Goal: Information Seeking & Learning: Learn about a topic

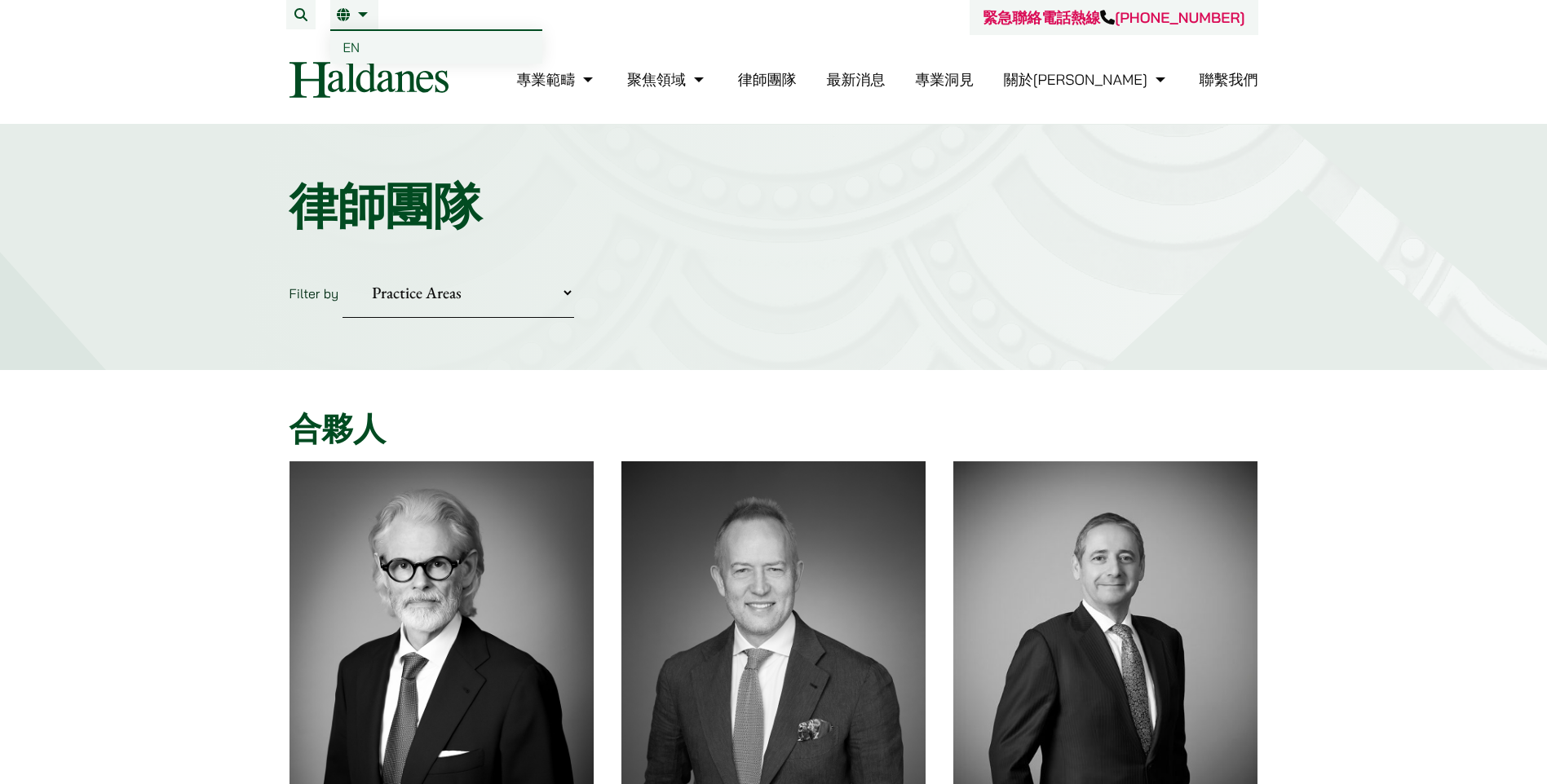
click at [371, 9] on link "繁" at bounding box center [354, 15] width 35 height 13
click at [357, 43] on span "EN" at bounding box center [351, 47] width 17 height 17
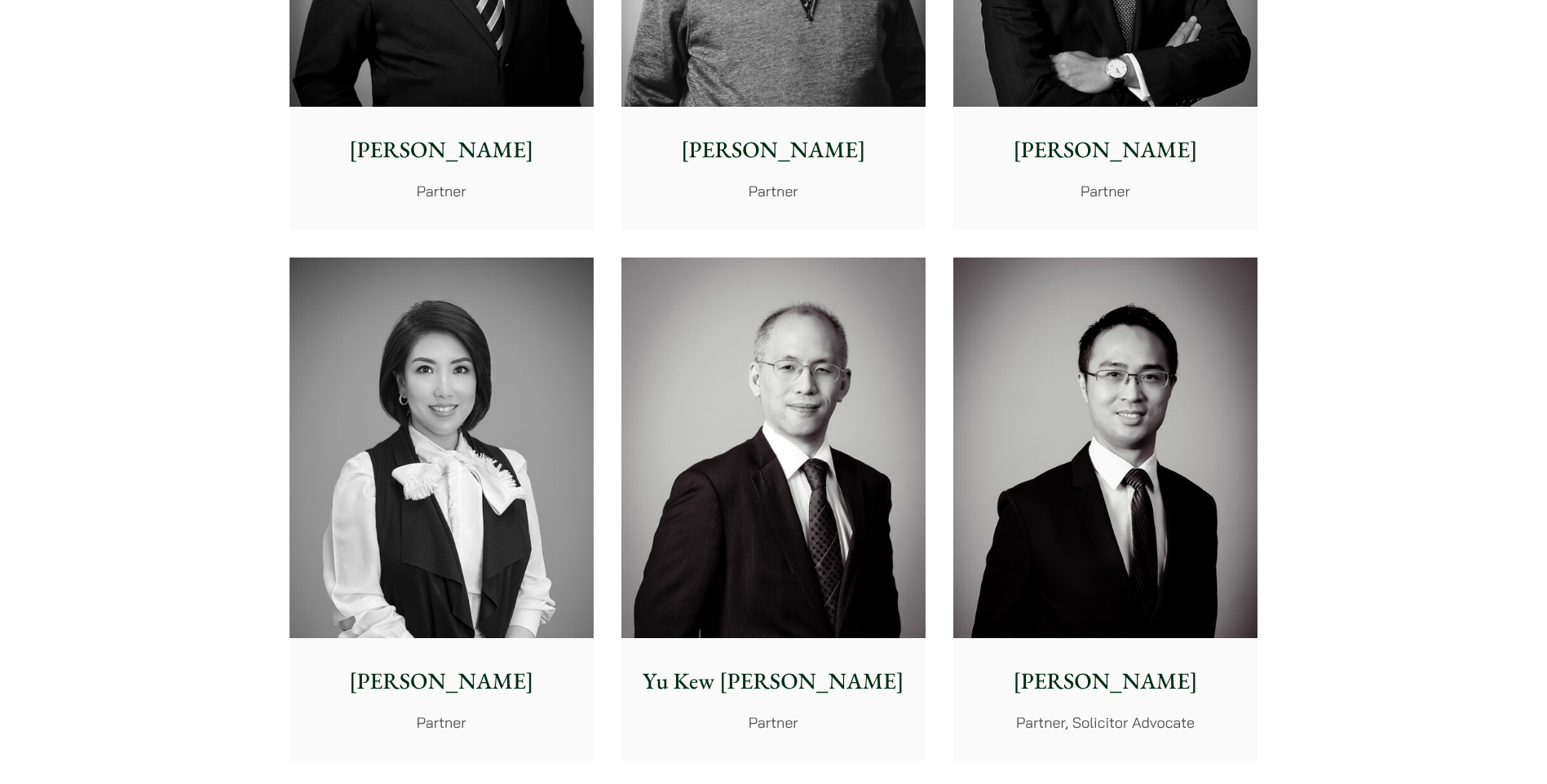
scroll to position [1386, 0]
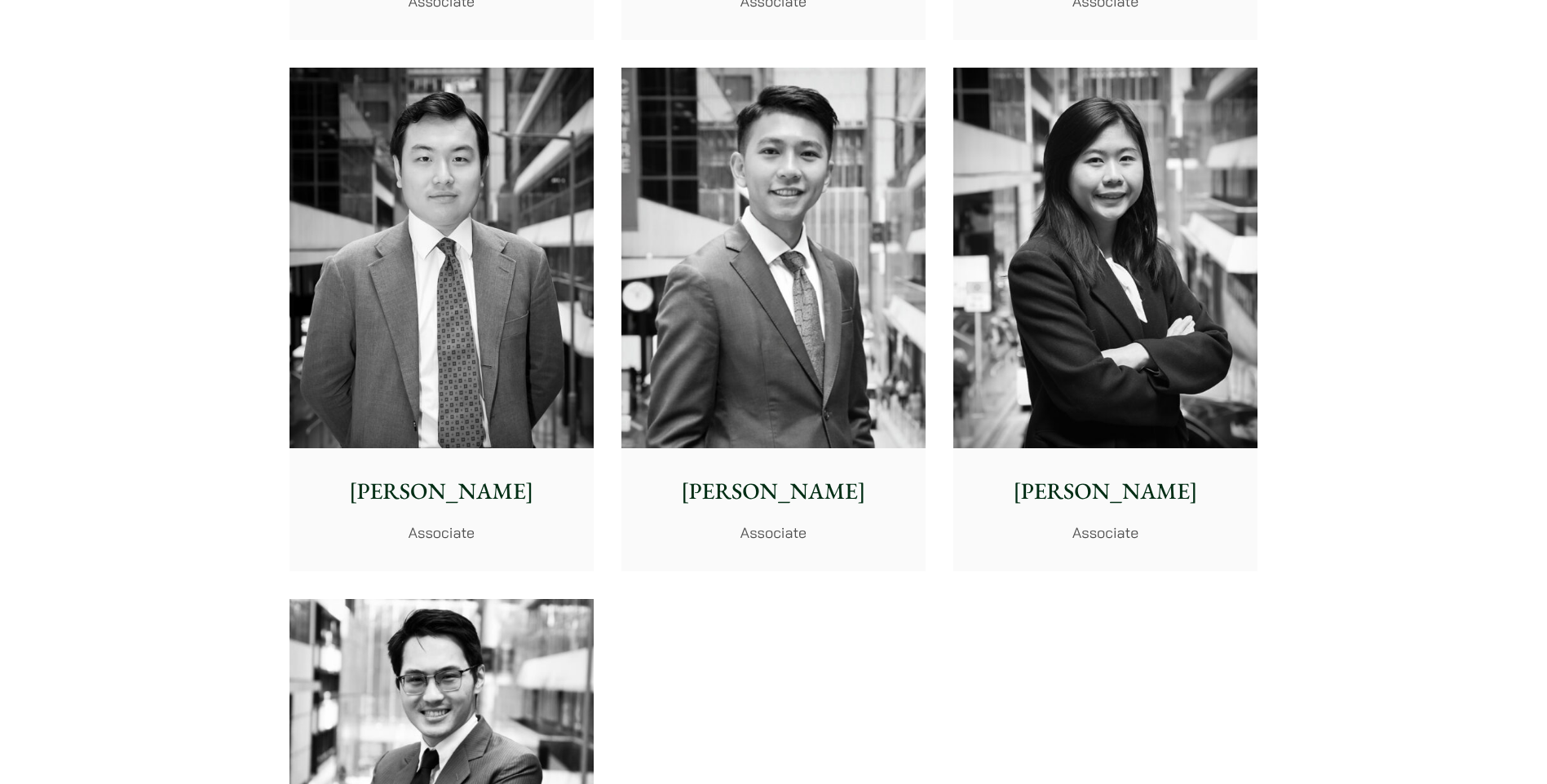
scroll to position [5871, 0]
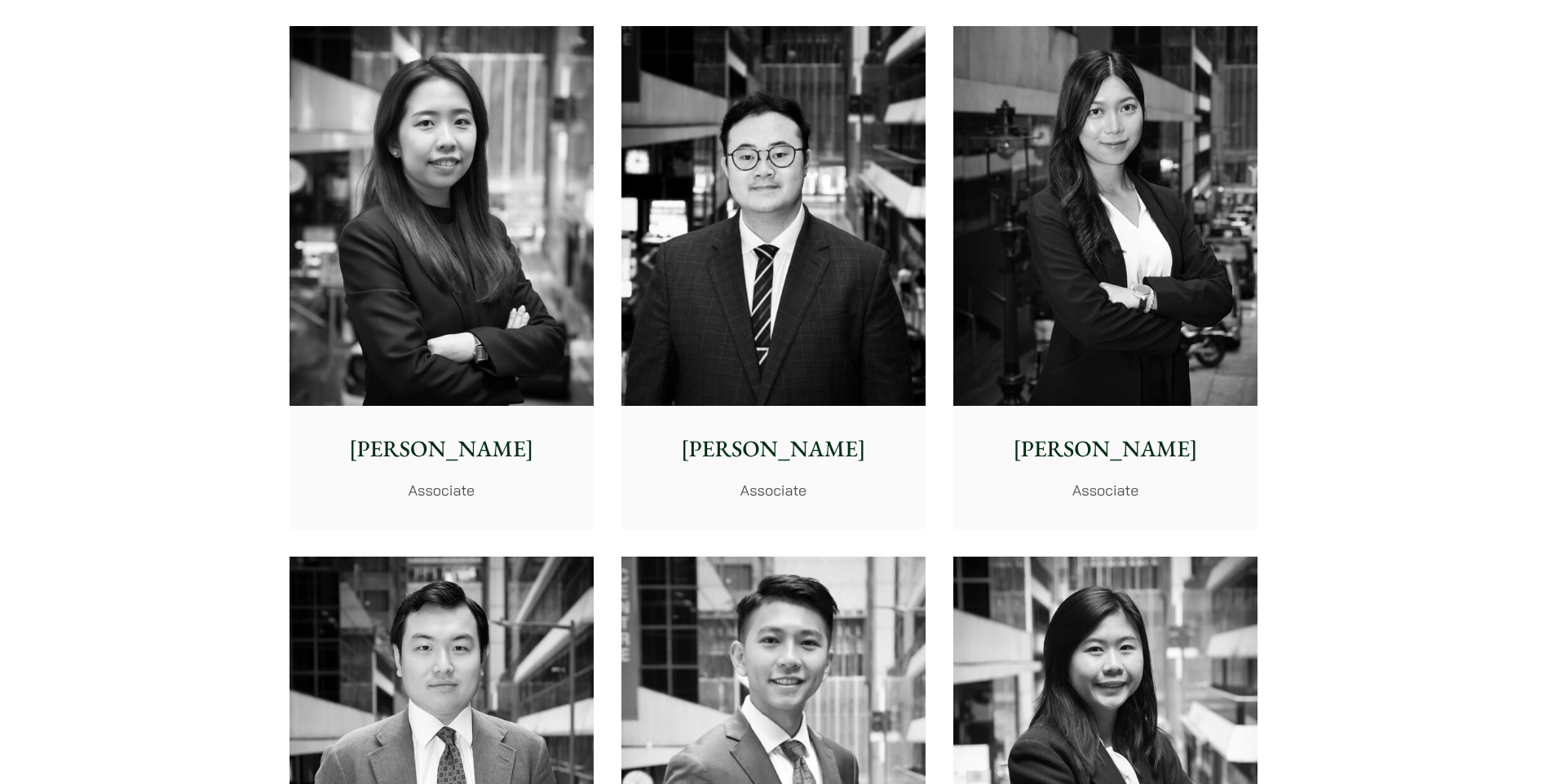
click at [473, 443] on p "Alvina Suen" at bounding box center [441, 448] width 278 height 34
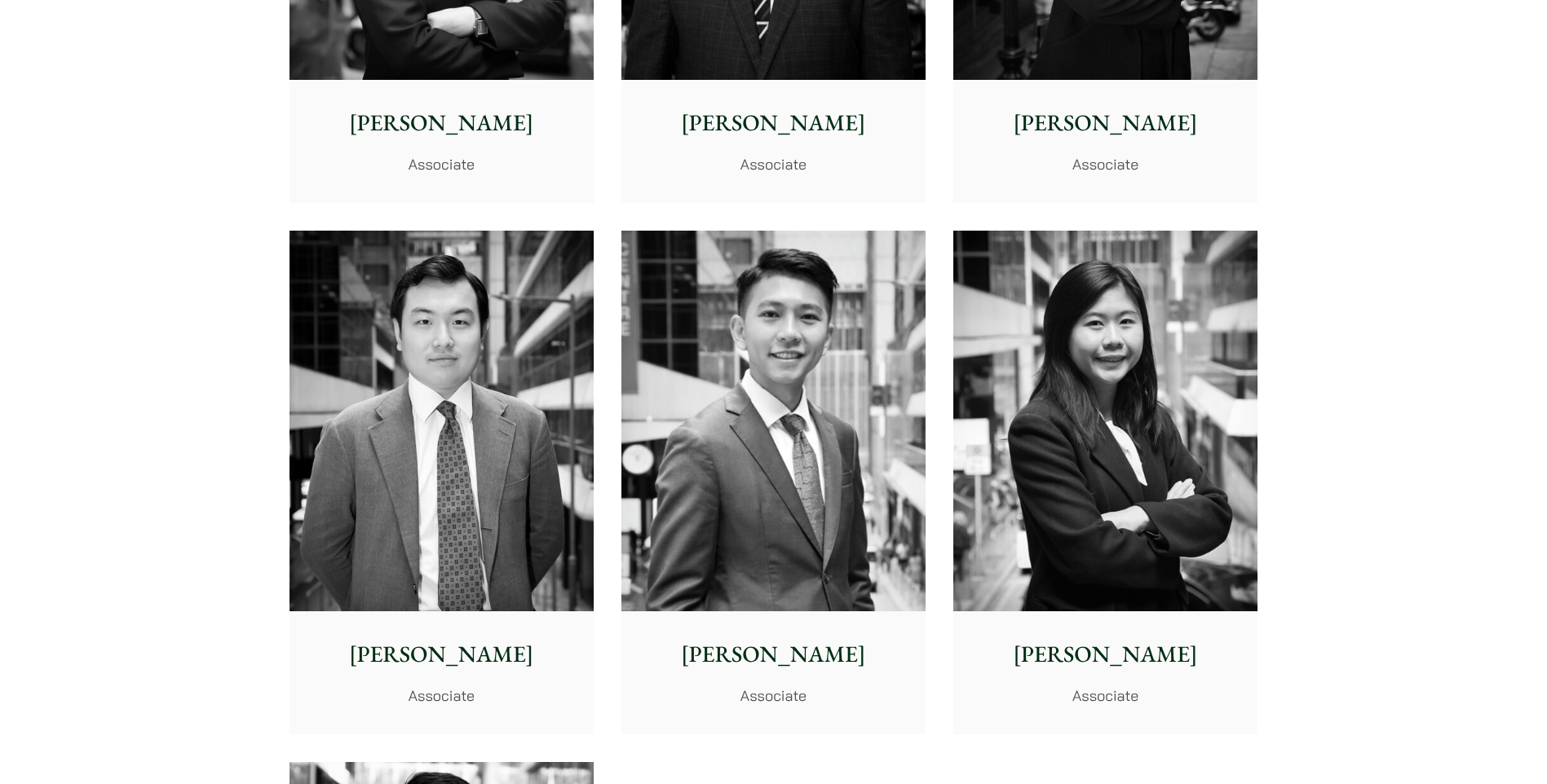
click at [1119, 507] on img at bounding box center [1106, 421] width 304 height 380
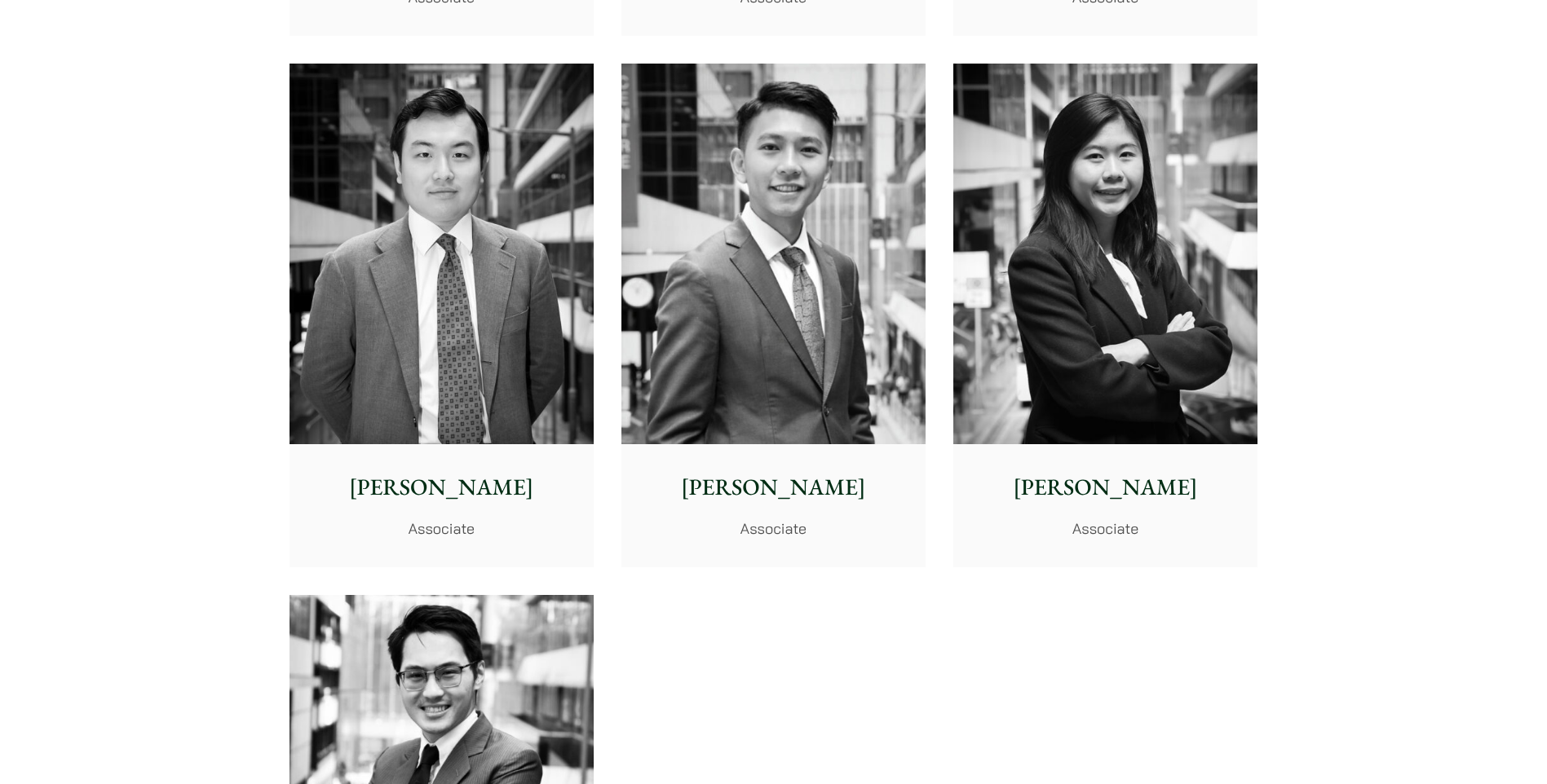
scroll to position [6604, 0]
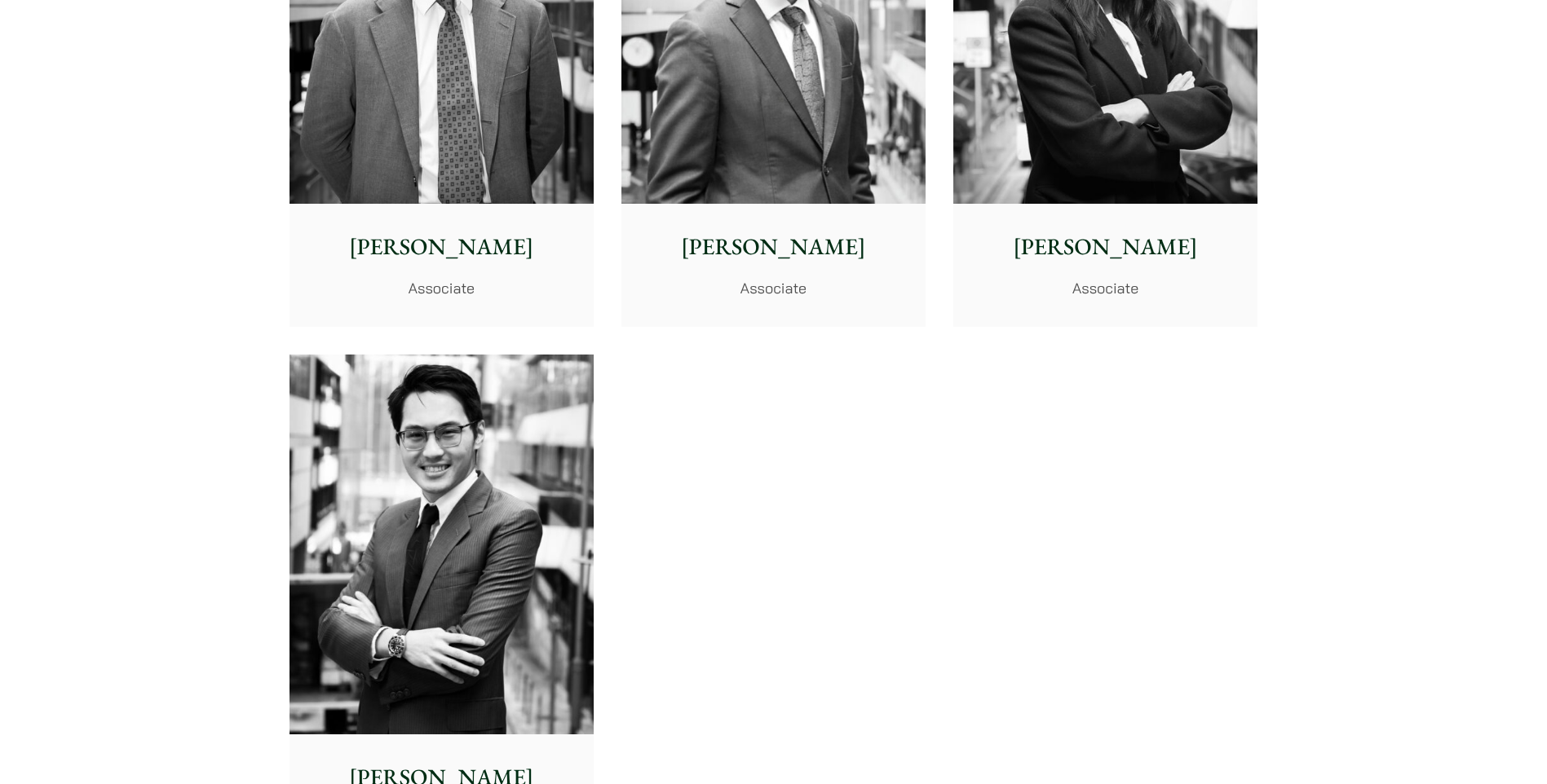
click at [495, 503] on img at bounding box center [442, 545] width 304 height 380
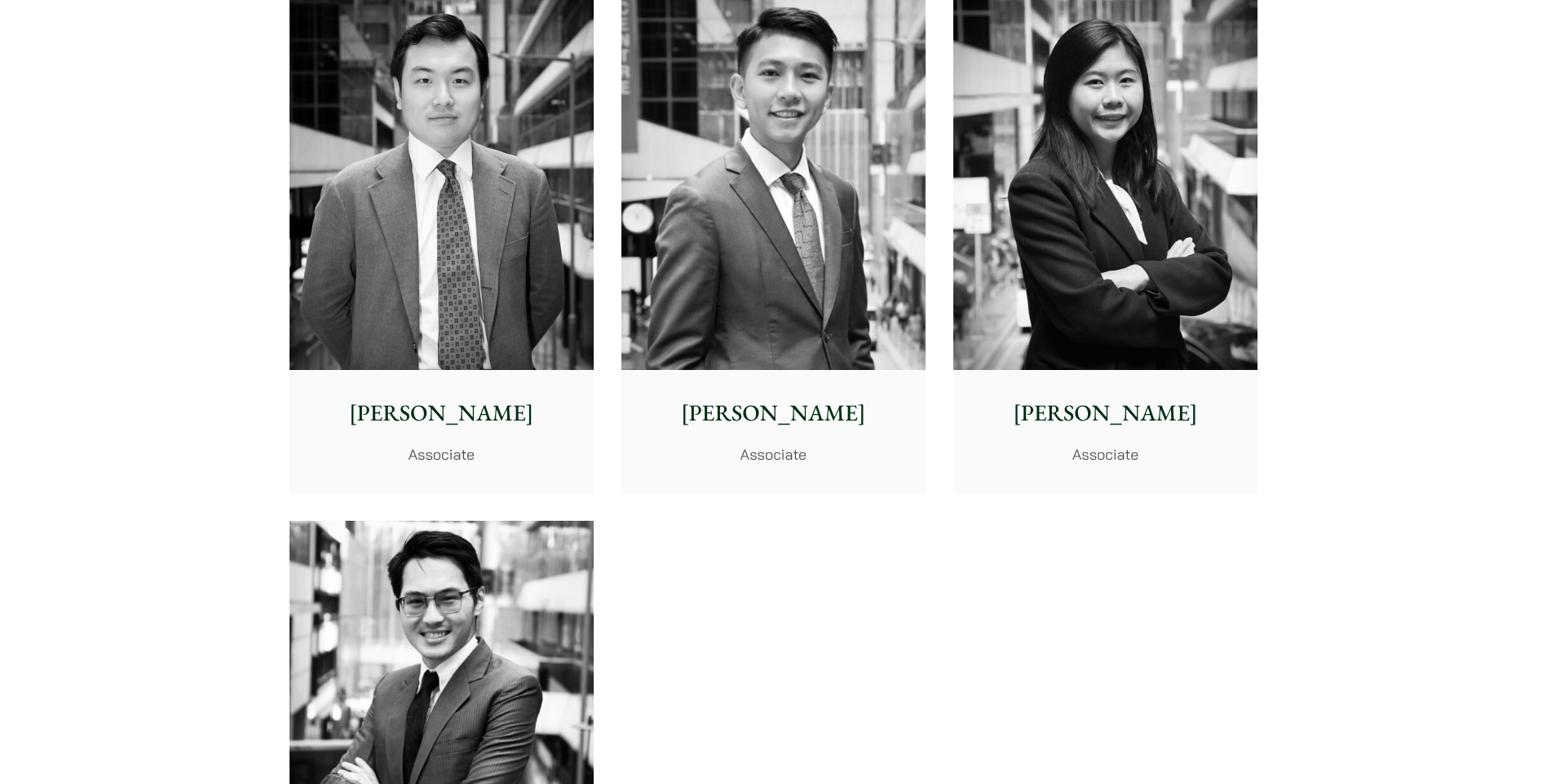
scroll to position [6279, 0]
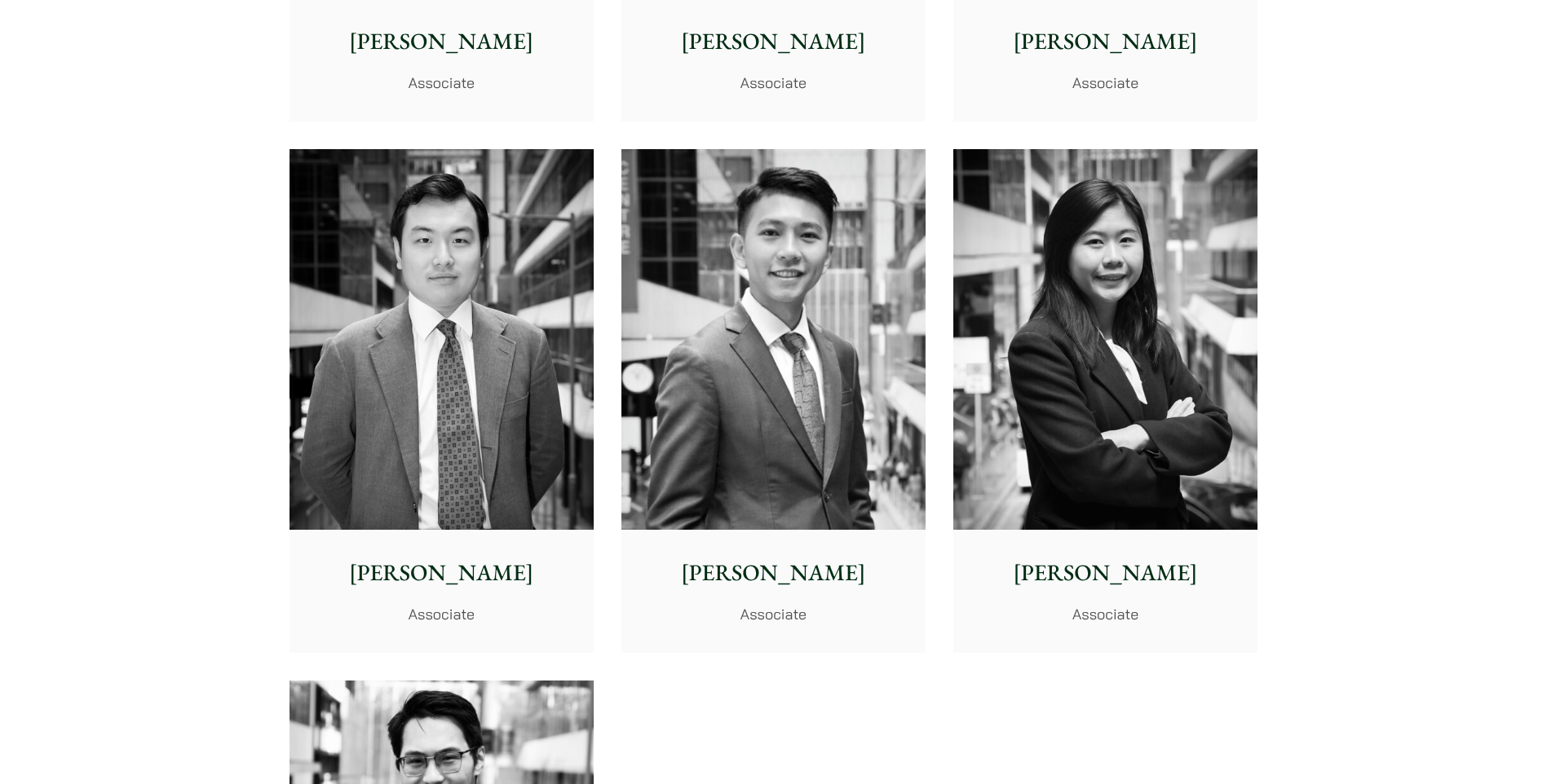
click at [798, 552] on div "Brian Fung Associate" at bounding box center [774, 590] width 304 height 121
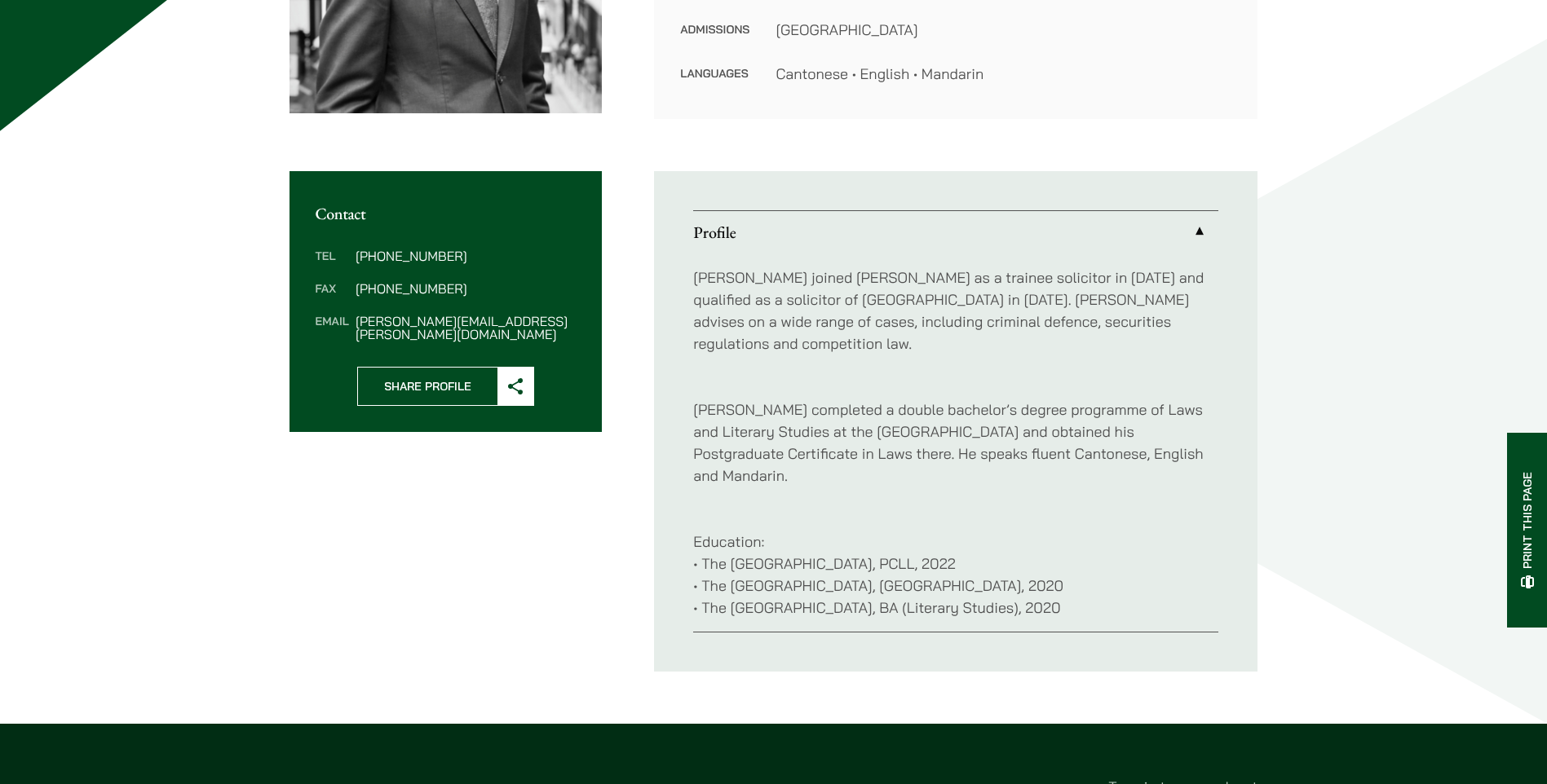
scroll to position [489, 0]
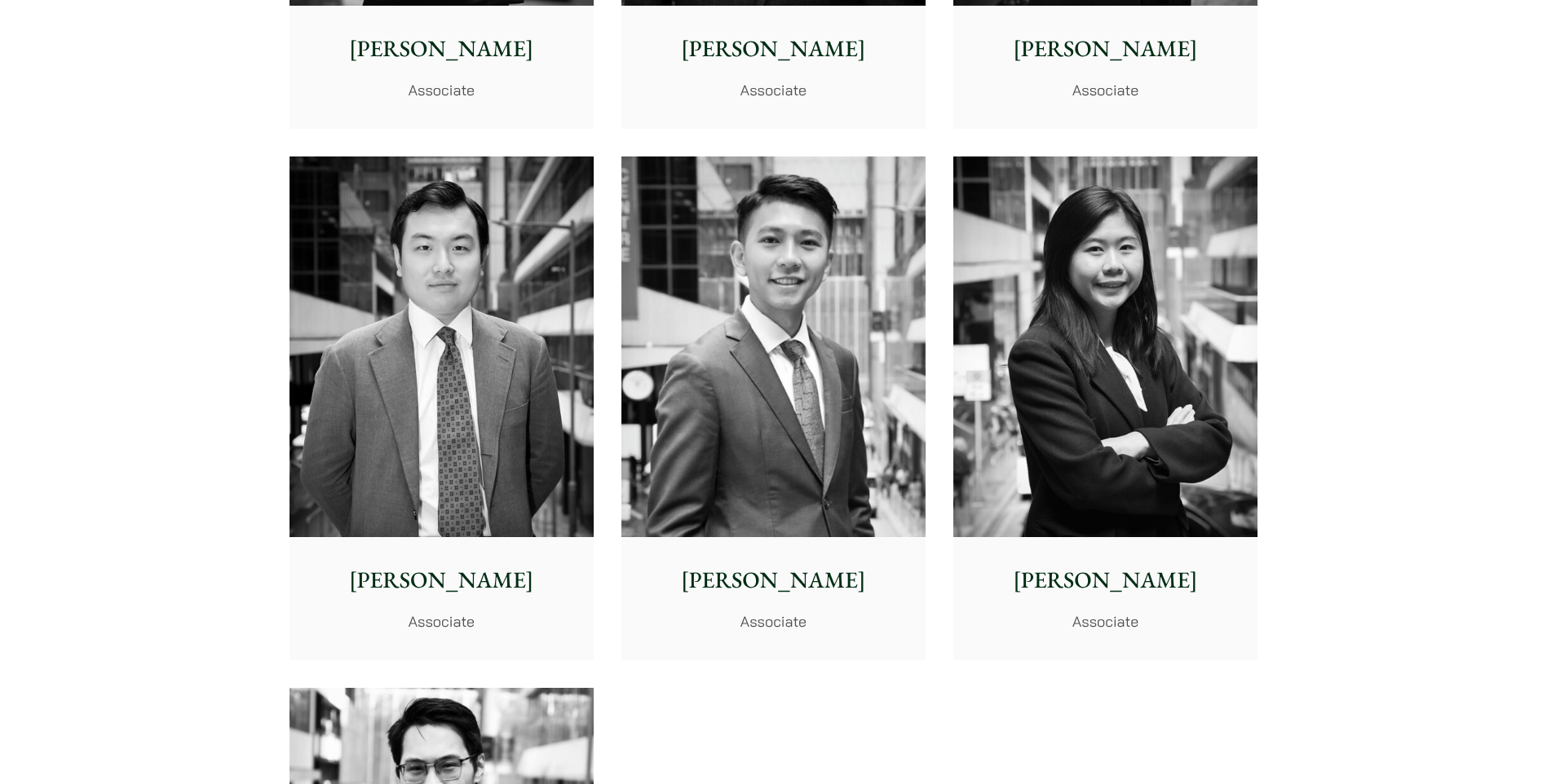
scroll to position [6279, 0]
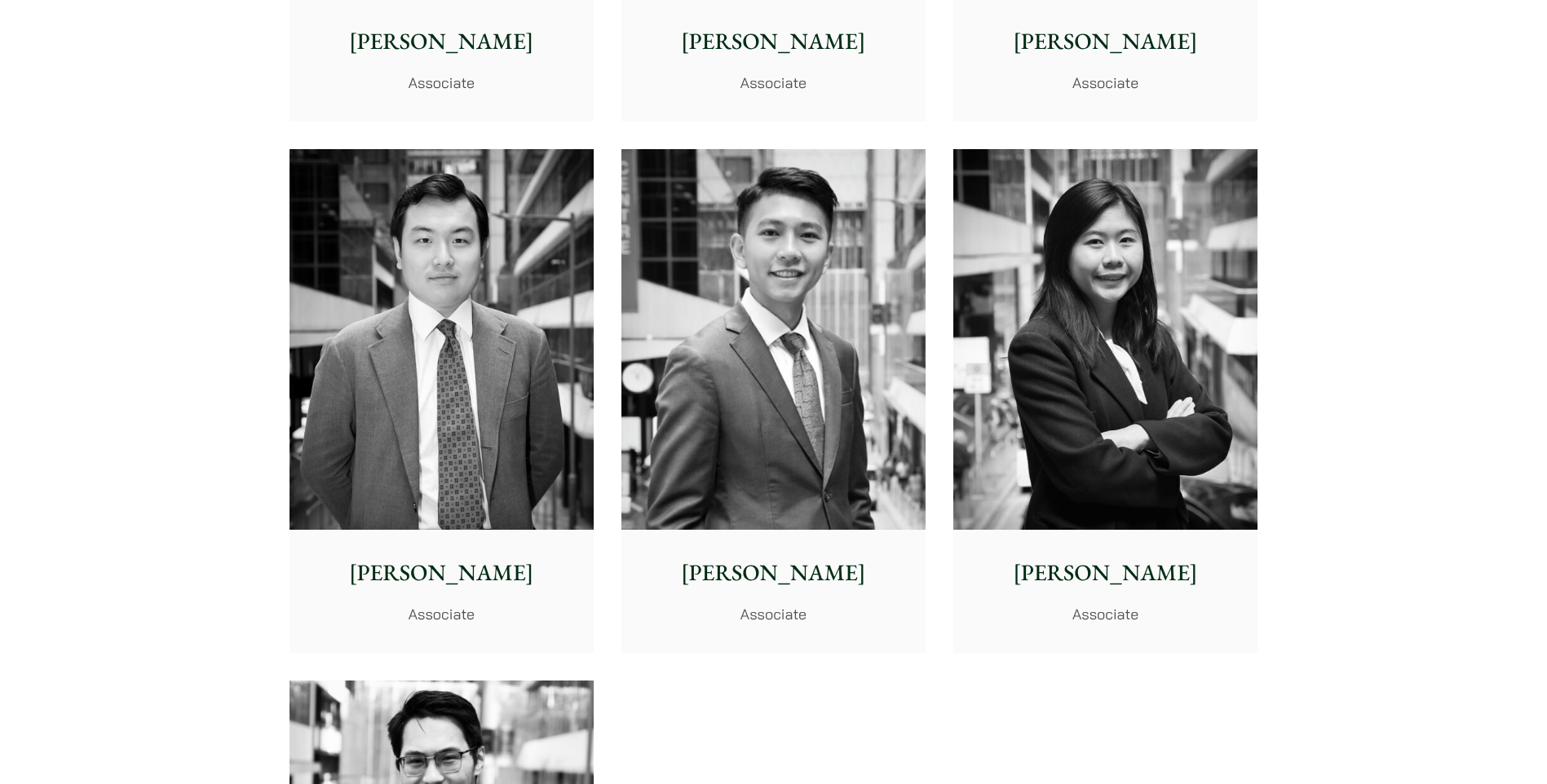
click at [317, 514] on img at bounding box center [442, 340] width 304 height 380
click at [471, 571] on p "Ryan Chau" at bounding box center [441, 573] width 278 height 34
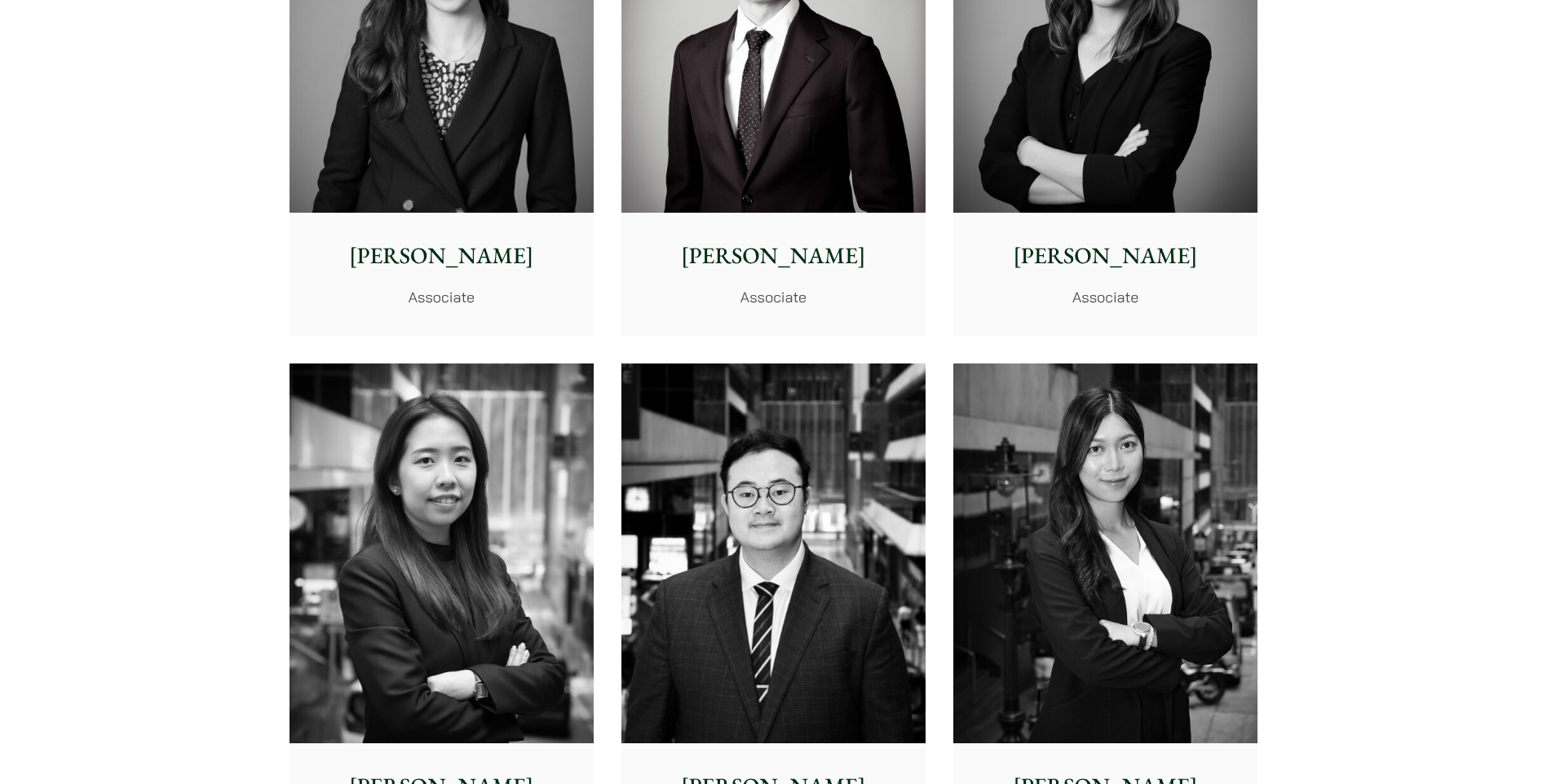
scroll to position [5300, 0]
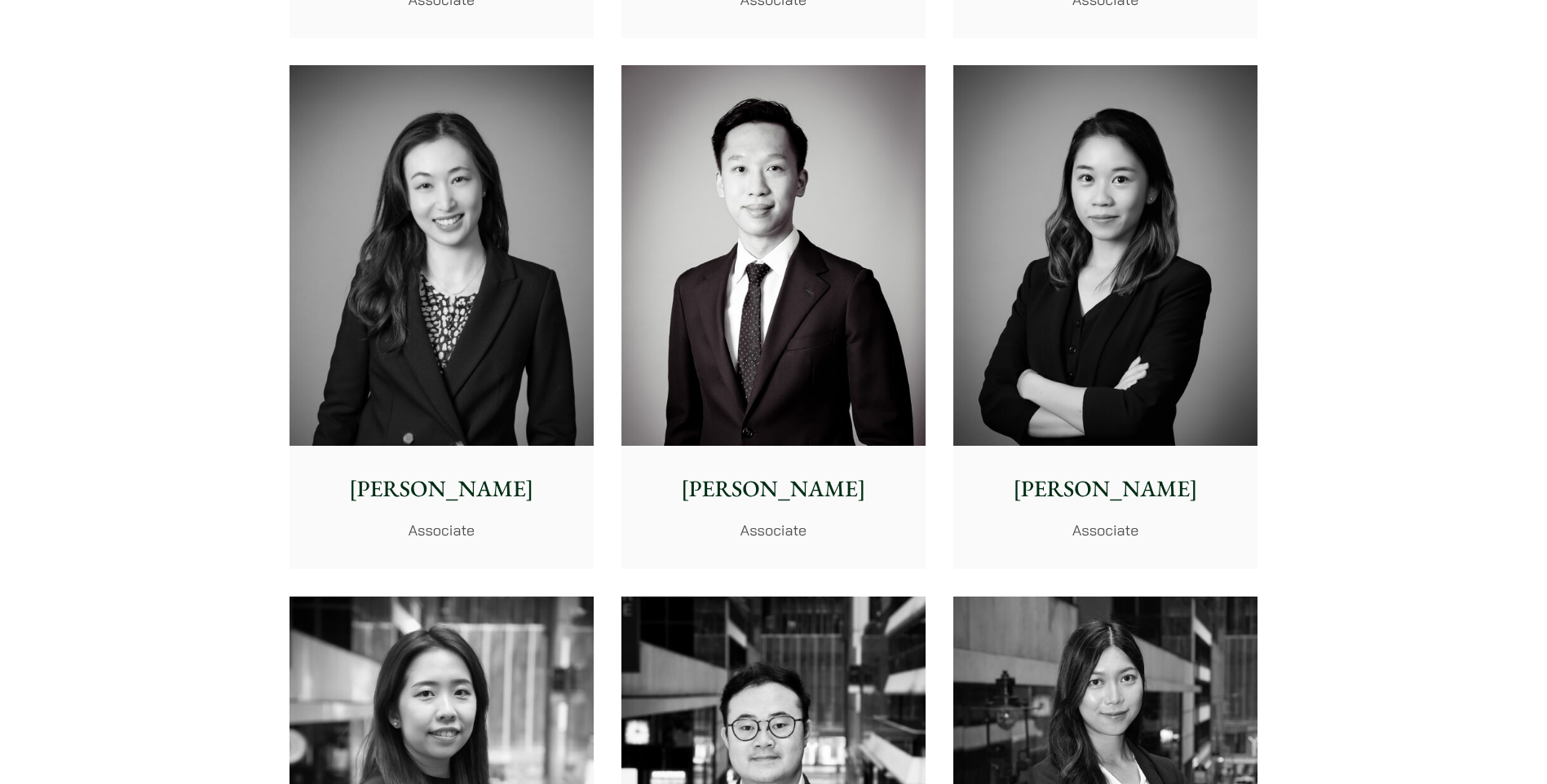
click at [1129, 322] on img at bounding box center [1106, 256] width 304 height 380
click at [893, 473] on p "[PERSON_NAME]" at bounding box center [774, 488] width 278 height 34
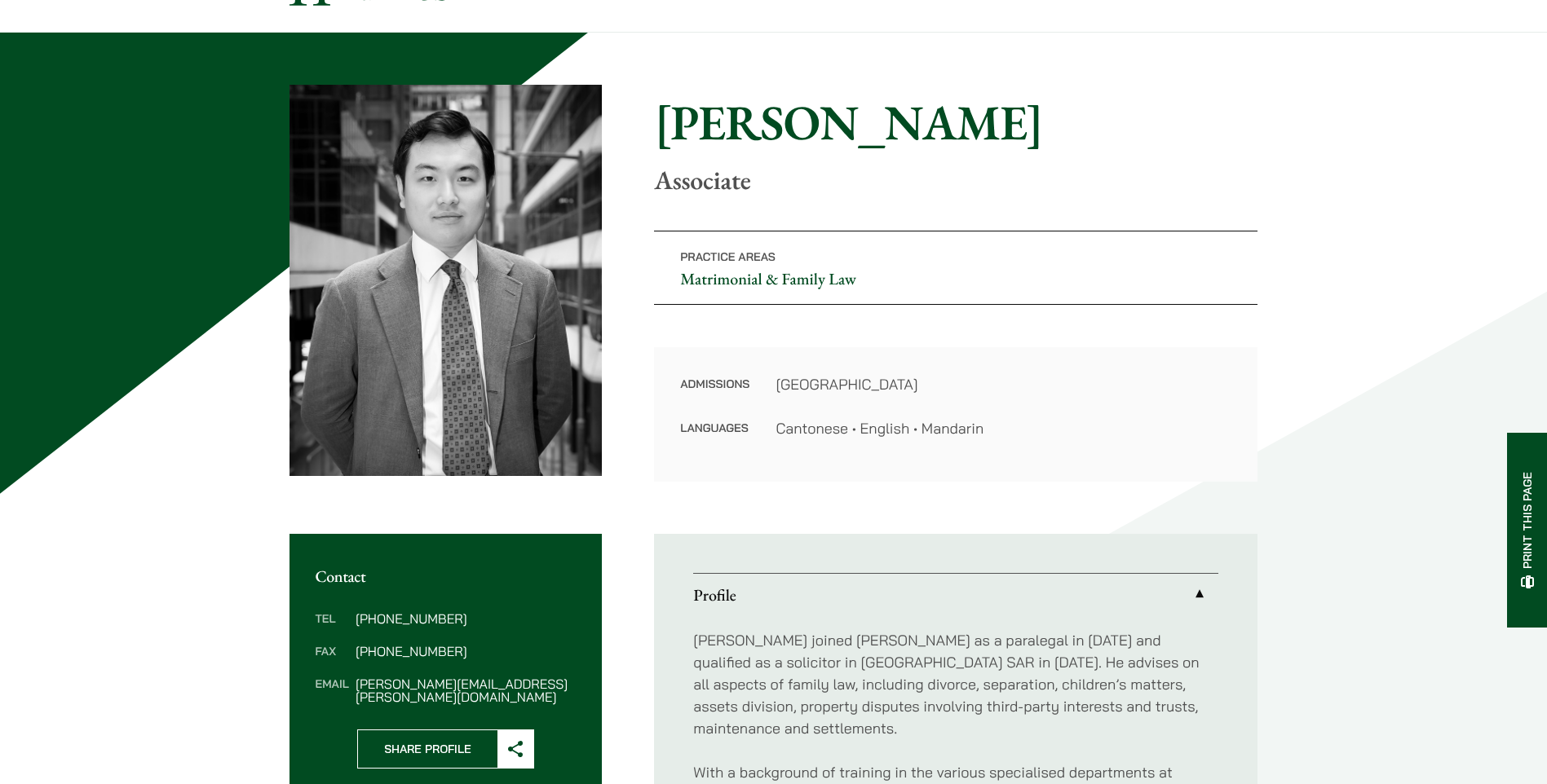
scroll to position [489, 0]
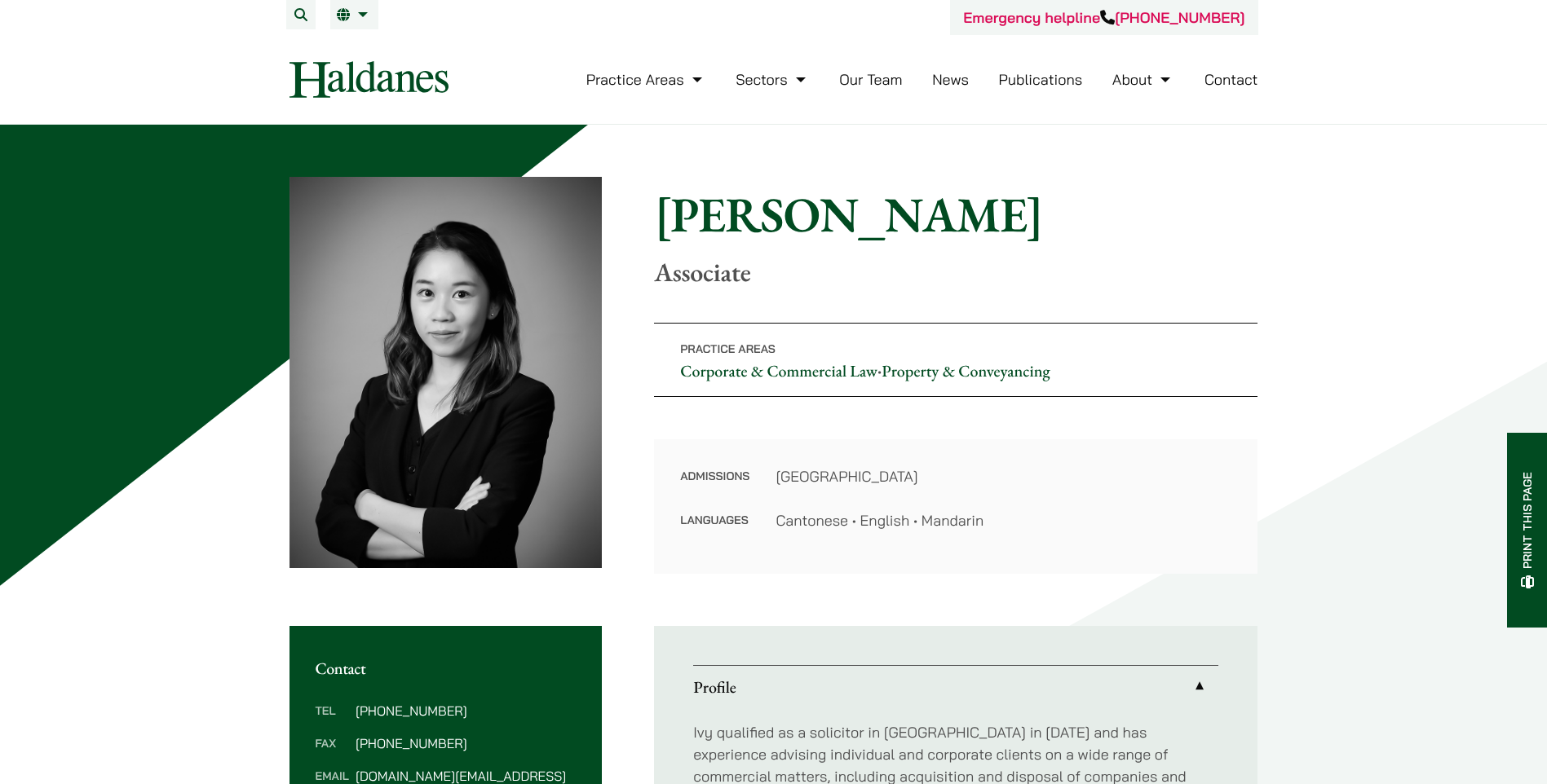
scroll to position [408, 0]
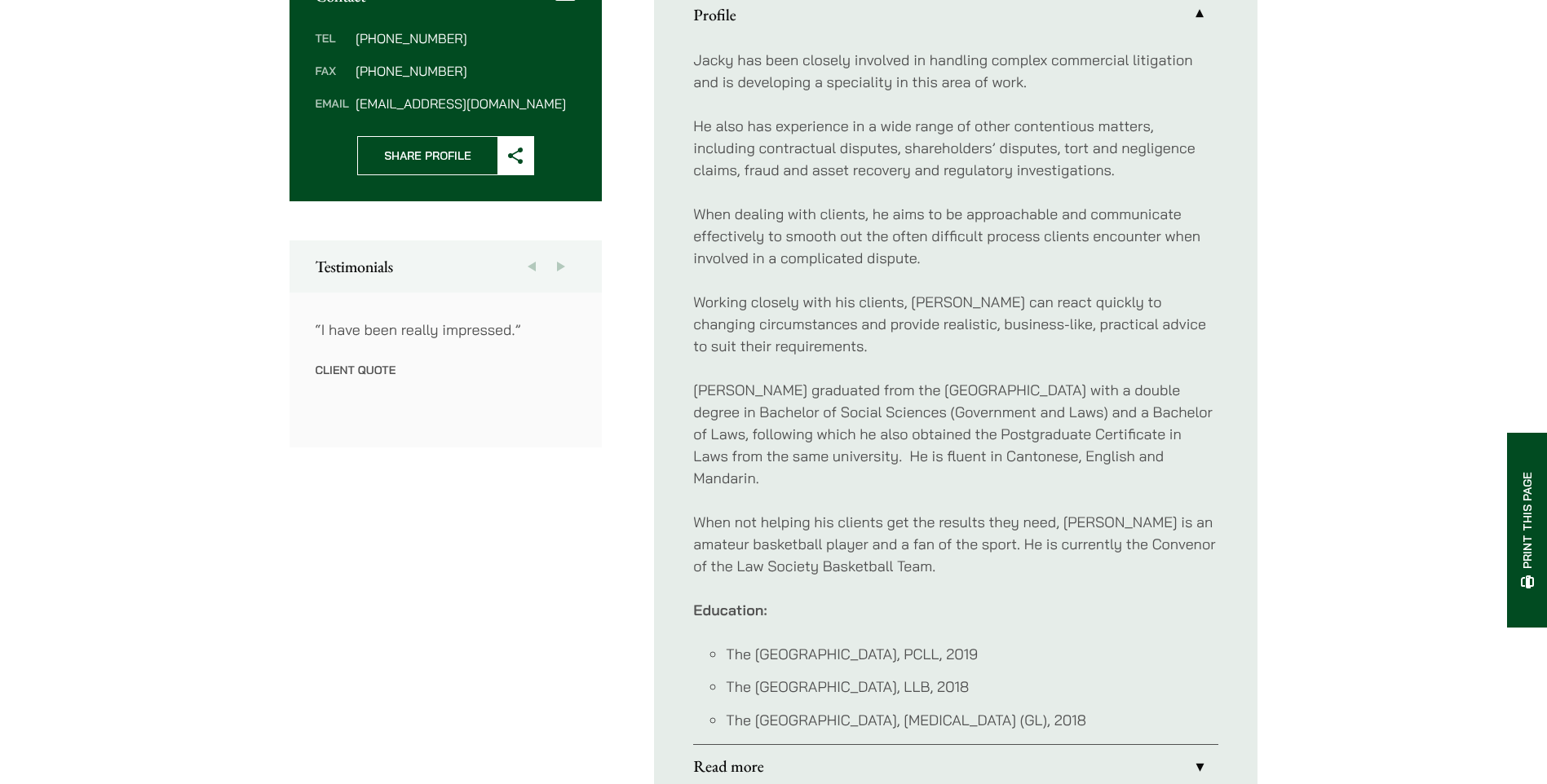
scroll to position [897, 0]
